Goal: Task Accomplishment & Management: Manage account settings

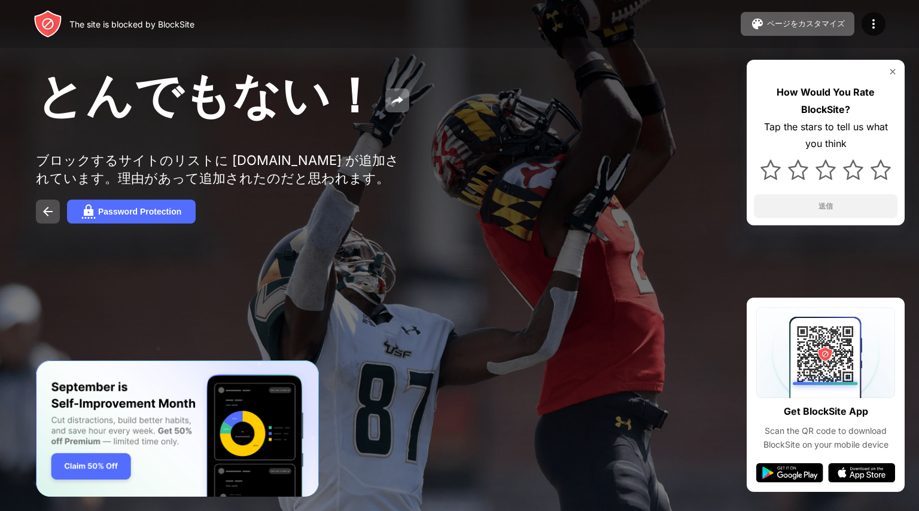
click at [39, 224] on button at bounding box center [48, 212] width 24 height 24
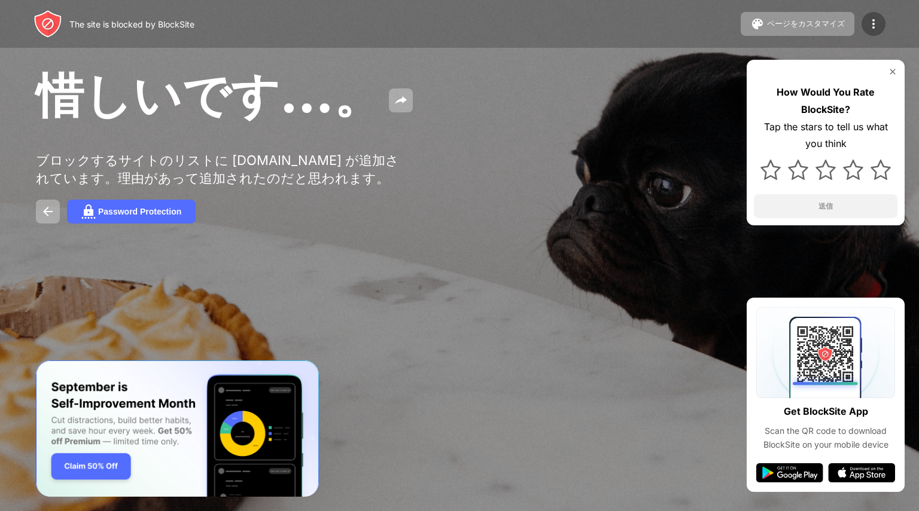
click at [865, 30] on div at bounding box center [873, 24] width 24 height 24
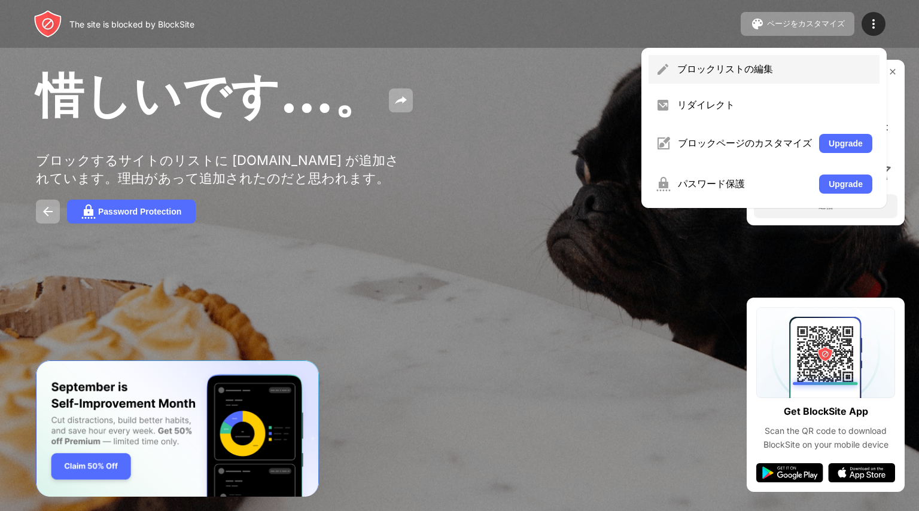
click at [709, 76] on div "ブロックリストの編集" at bounding box center [774, 69] width 195 height 13
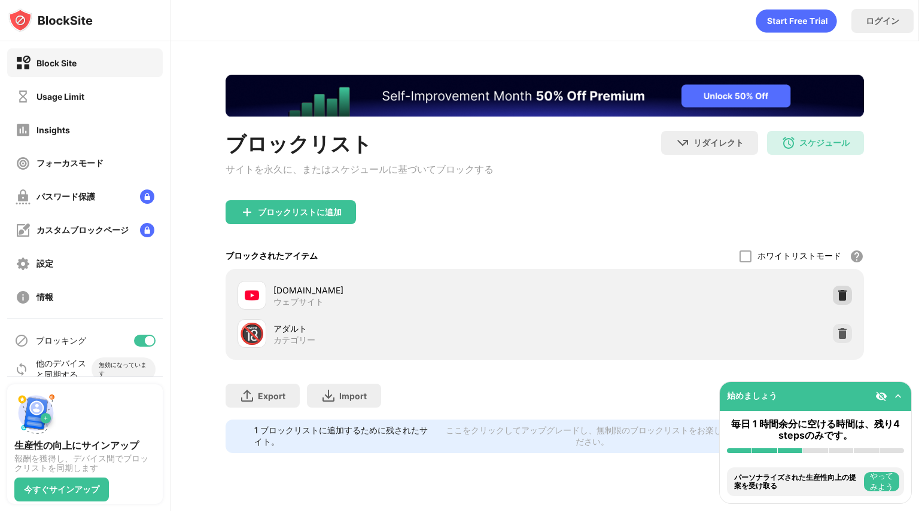
click at [843, 298] on img at bounding box center [842, 295] width 12 height 12
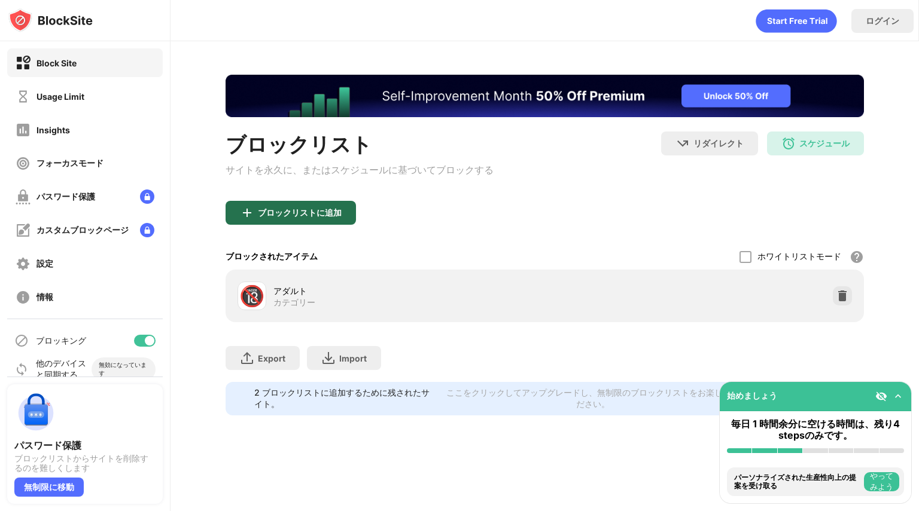
click at [327, 216] on div "ブロックリストに追加" at bounding box center [300, 213] width 84 height 10
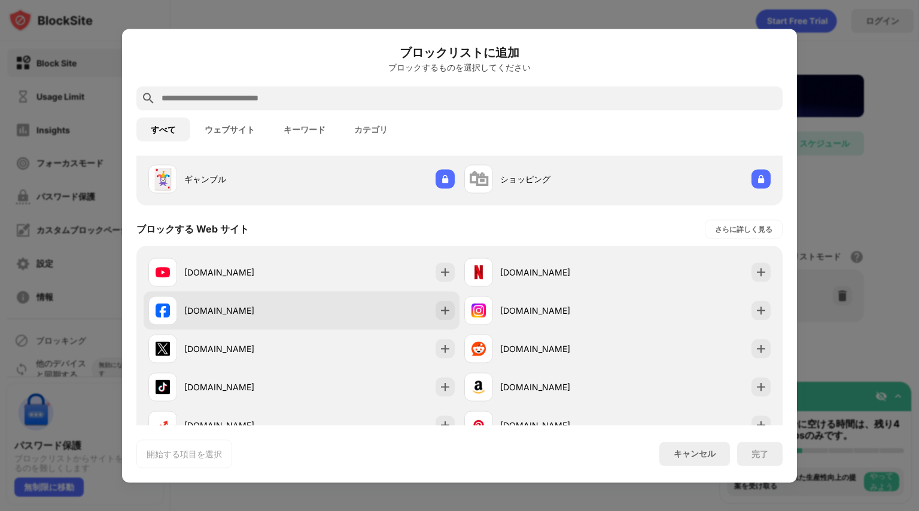
scroll to position [120, 0]
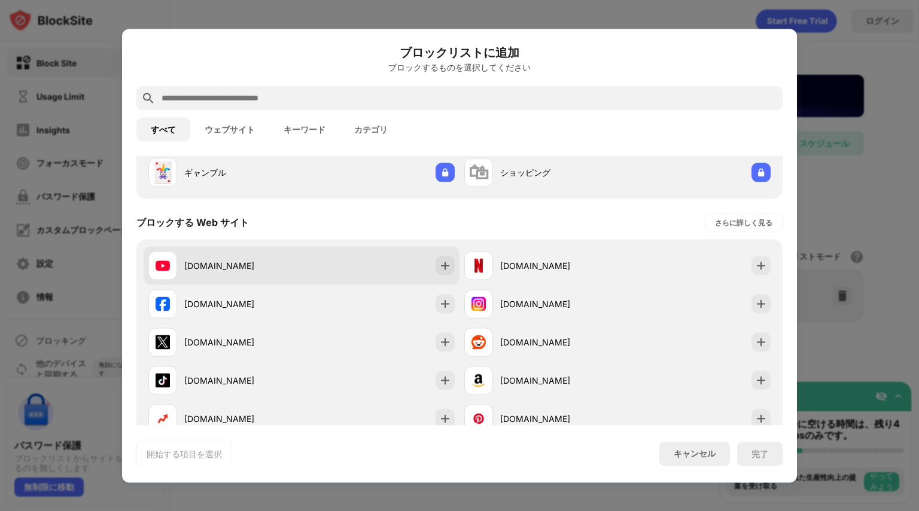
click at [348, 280] on div "[DOMAIN_NAME]" at bounding box center [302, 265] width 316 height 38
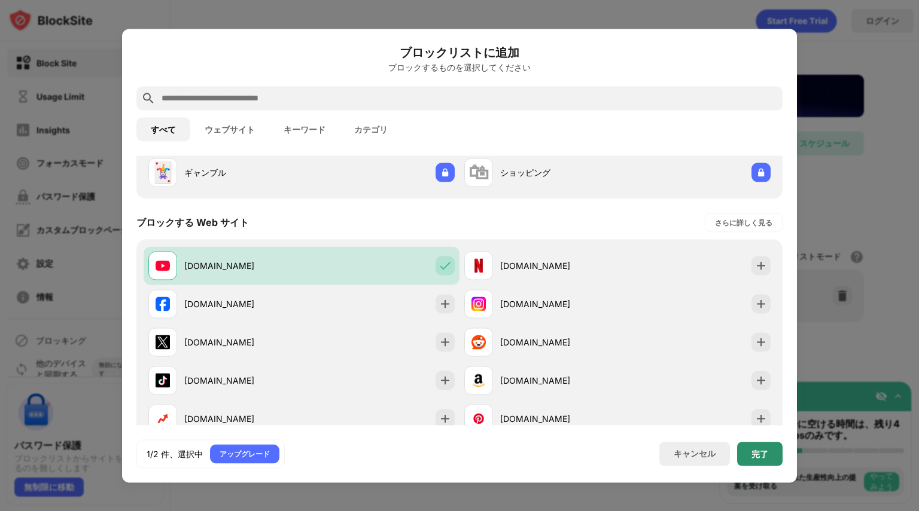
drag, startPoint x: 768, startPoint y: 450, endPoint x: 766, endPoint y: 433, distance: 17.5
click at [770, 451] on div "完了" at bounding box center [759, 454] width 45 height 24
